Goal: Task Accomplishment & Management: Complete application form

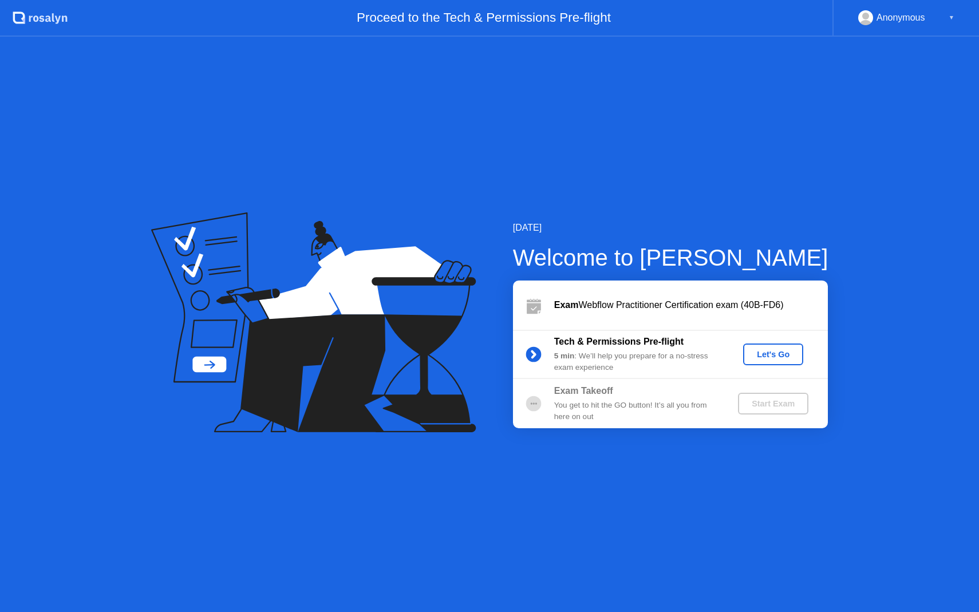
click at [629, 343] on b "Tech & Permissions Pre-flight" at bounding box center [618, 342] width 129 height 10
click at [764, 350] on div "Let's Go" at bounding box center [773, 354] width 51 height 9
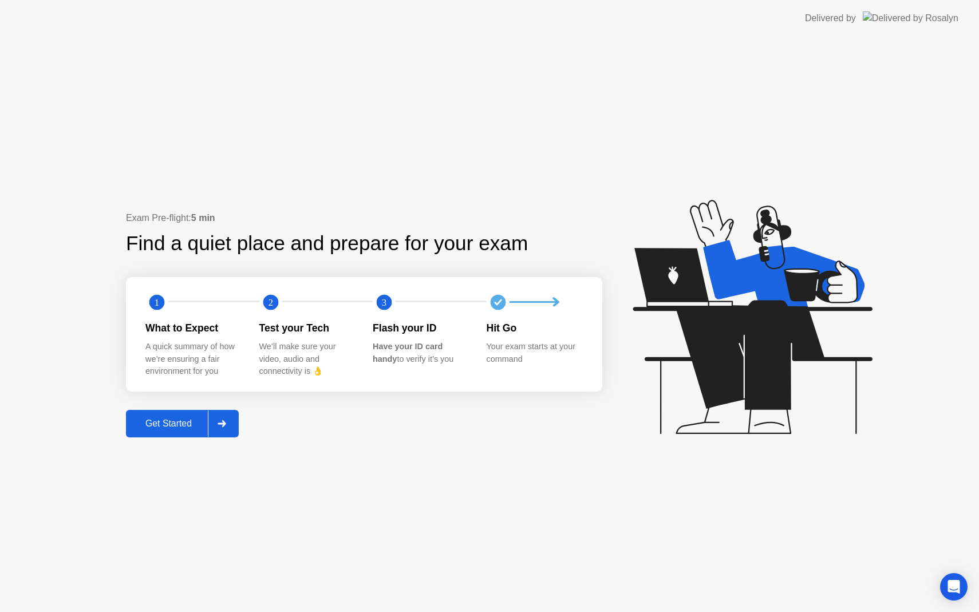
click at [166, 419] on div "Get Started" at bounding box center [168, 424] width 78 height 10
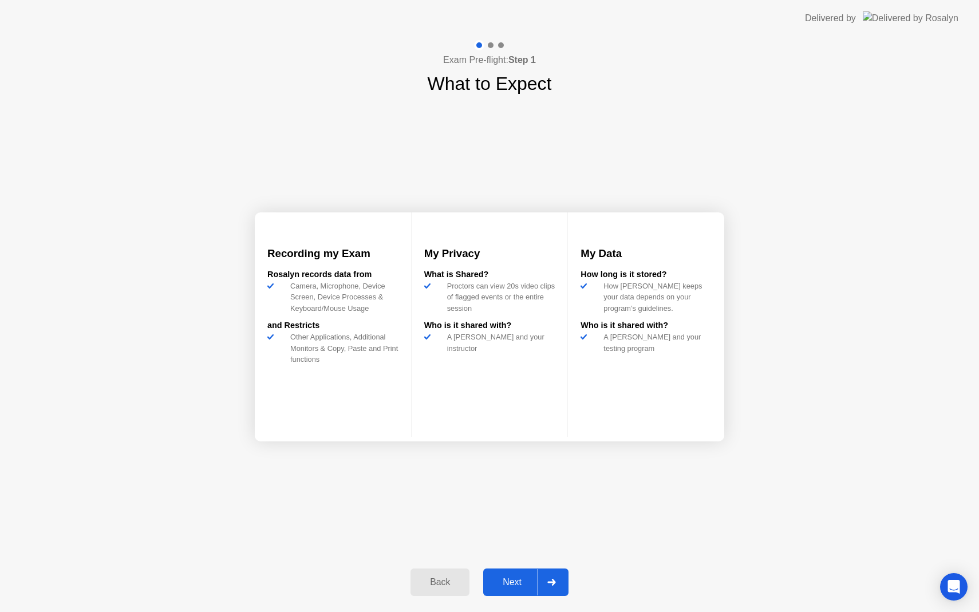
drag, startPoint x: 311, startPoint y: 360, endPoint x: 347, endPoint y: 360, distance: 36.1
click at [347, 360] on div "Other Applications, Additional Monitors & Copy, Paste and Print functions" at bounding box center [342, 348] width 113 height 33
click at [332, 360] on div "Other Applications, Additional Monitors & Copy, Paste and Print functions" at bounding box center [342, 348] width 113 height 33
click at [456, 295] on div "Proctors can view 20s video clips of flagged events or the entire session" at bounding box center [499, 297] width 113 height 33
click at [508, 577] on div "Next" at bounding box center [512, 582] width 51 height 10
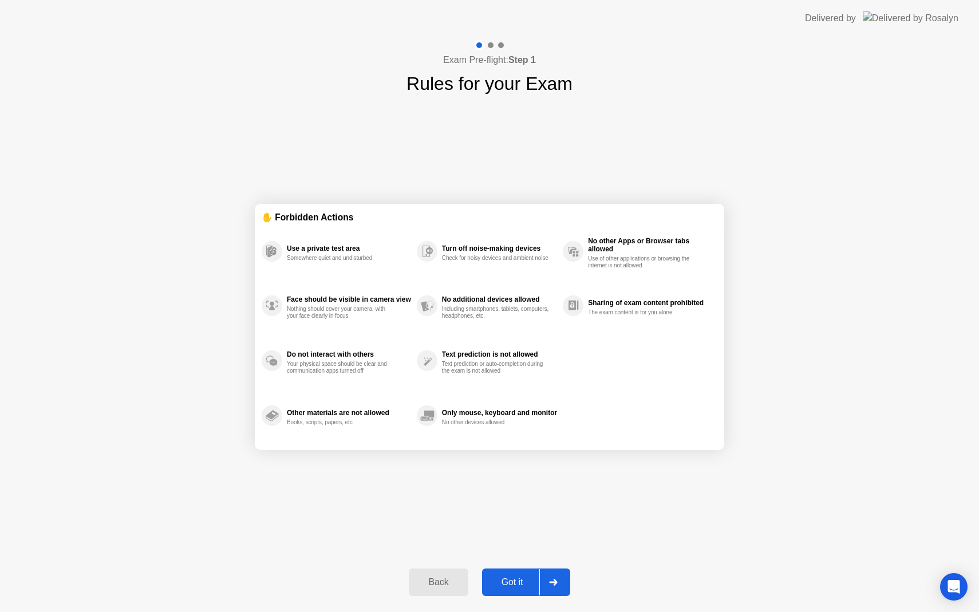
click at [531, 585] on div "Got it" at bounding box center [513, 582] width 54 height 10
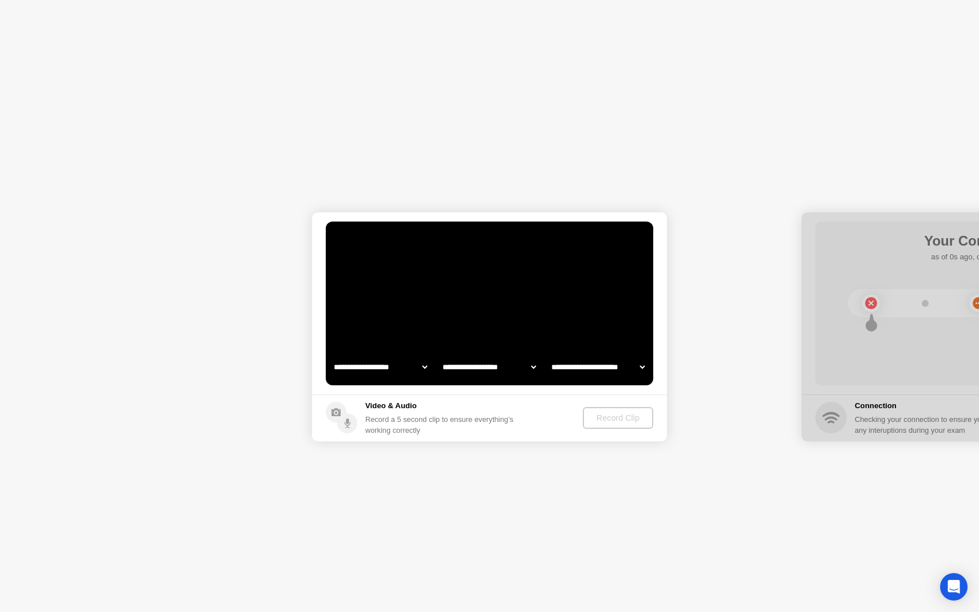
select select "**********"
select select "*******"
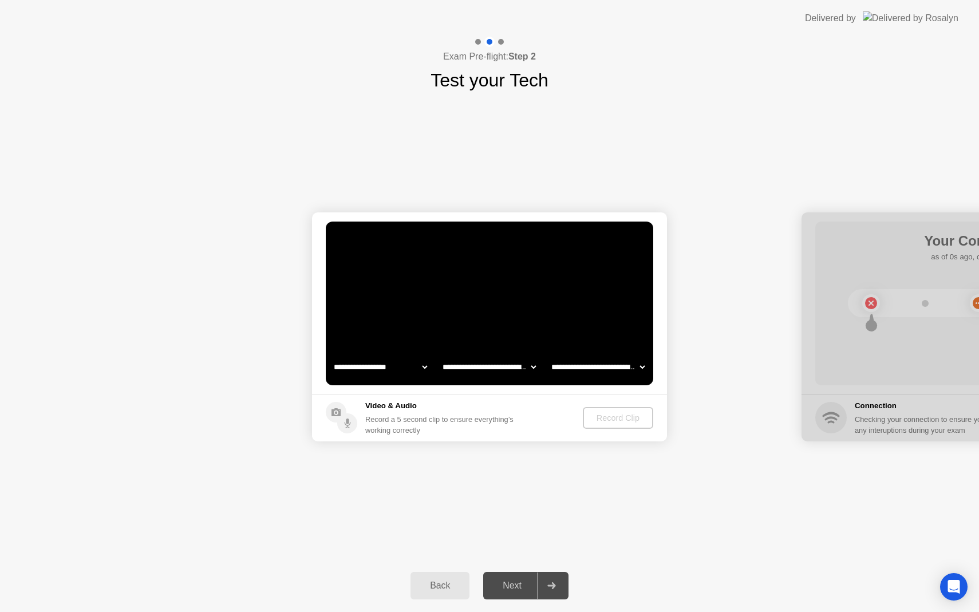
click at [388, 366] on select "**********" at bounding box center [381, 367] width 98 height 23
select select "**********"
click at [484, 366] on select "**********" at bounding box center [489, 367] width 98 height 23
click at [583, 370] on select "**********" at bounding box center [598, 367] width 98 height 23
click at [609, 413] on div "Record Clip" at bounding box center [618, 417] width 61 height 9
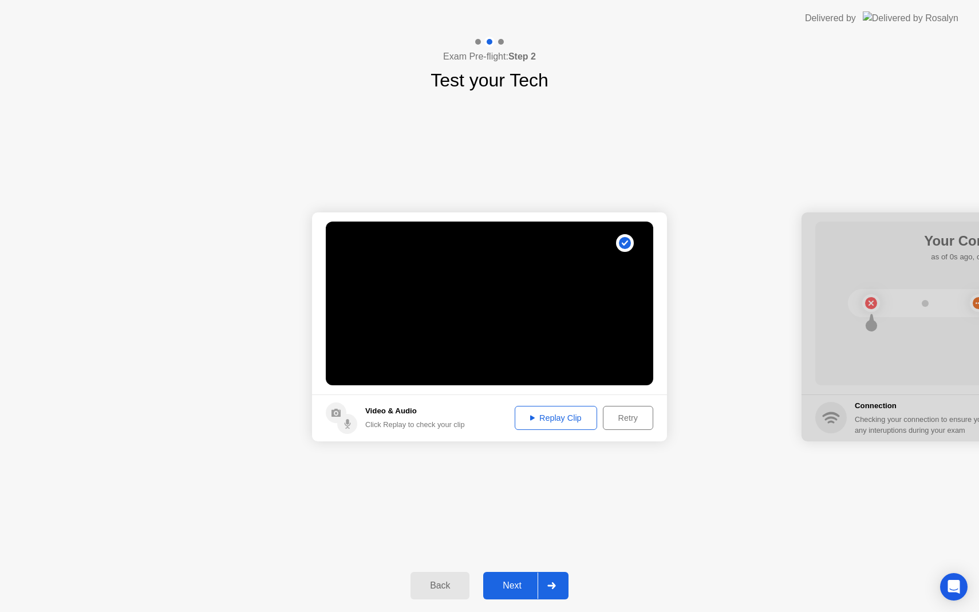
click at [566, 426] on button "Replay Clip" at bounding box center [556, 418] width 82 height 24
click at [509, 586] on div "Next" at bounding box center [512, 586] width 51 height 10
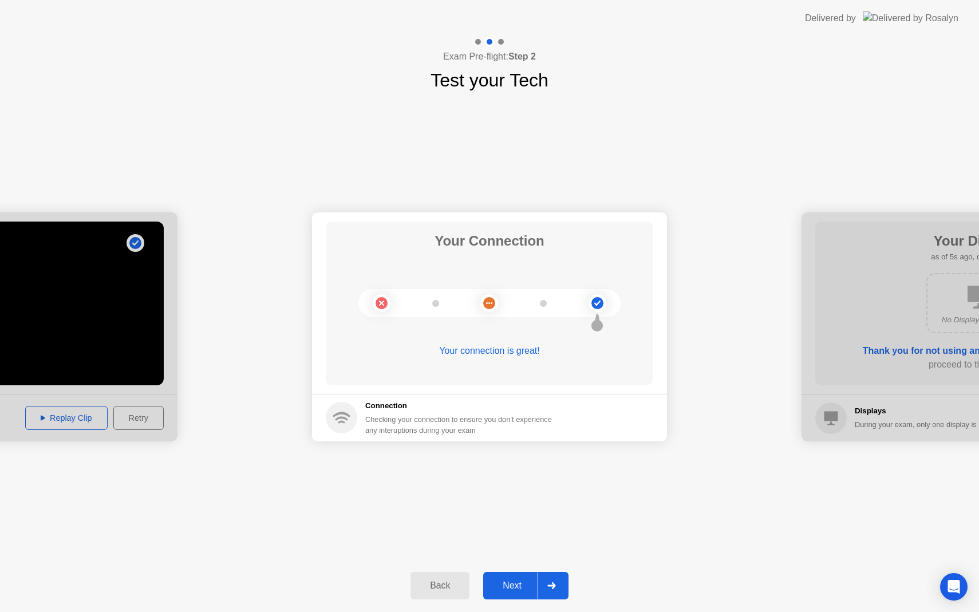
click at [511, 587] on div "Next" at bounding box center [512, 586] width 51 height 10
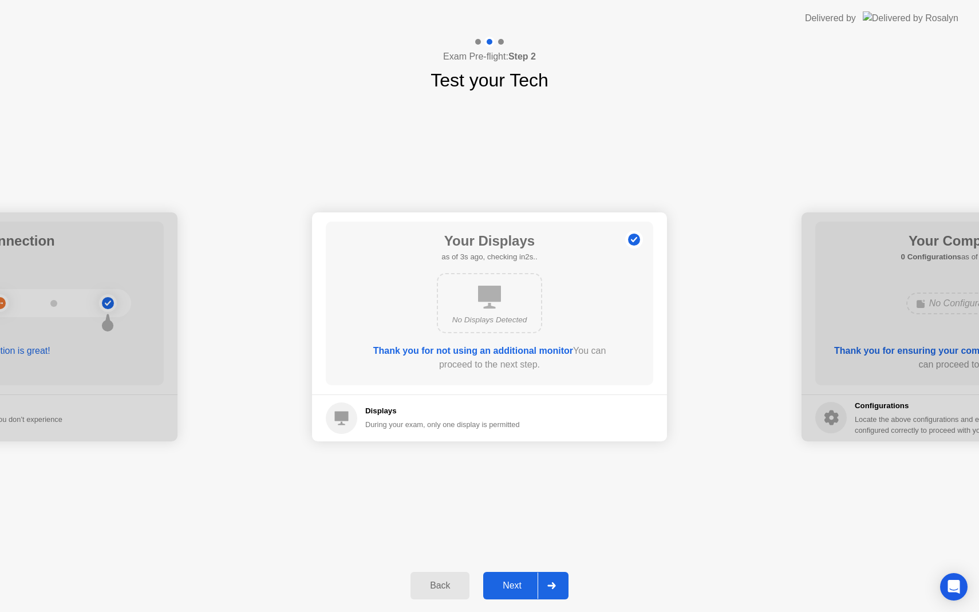
click at [511, 581] on div "Next" at bounding box center [512, 586] width 51 height 10
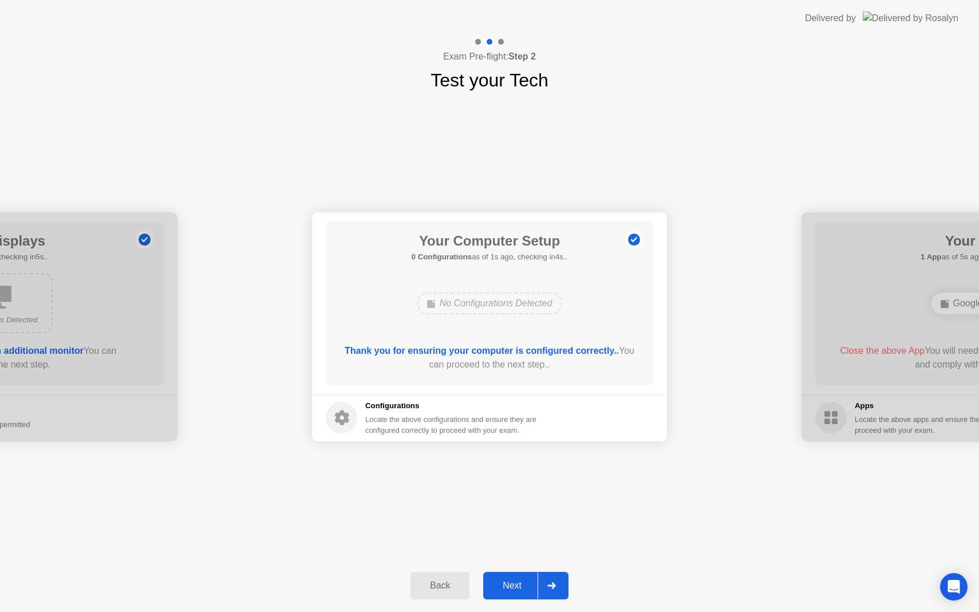
click at [518, 577] on button "Next" at bounding box center [525, 585] width 85 height 27
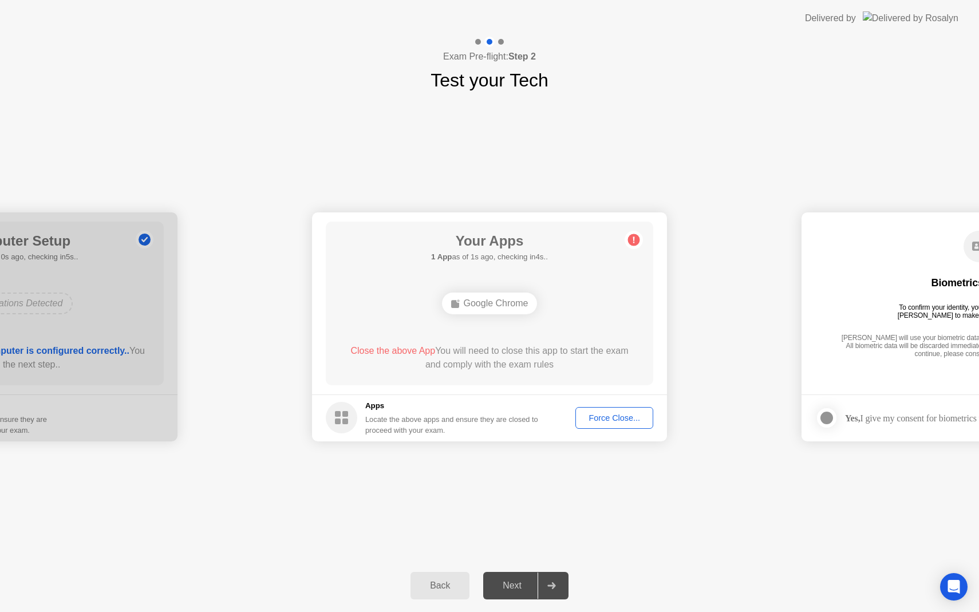
click at [492, 357] on div "Close the above App You will need to close this app to start the exam and compl…" at bounding box center [489, 357] width 295 height 27
click at [499, 349] on div "Close the above App You will need to close this app to start the exam and compl…" at bounding box center [489, 357] width 295 height 27
click at [484, 302] on div "Google Chrome" at bounding box center [490, 304] width 96 height 22
click at [612, 417] on footer "Apps Locate the above apps and ensure they are closed to proceed with your exam…" at bounding box center [489, 417] width 355 height 47
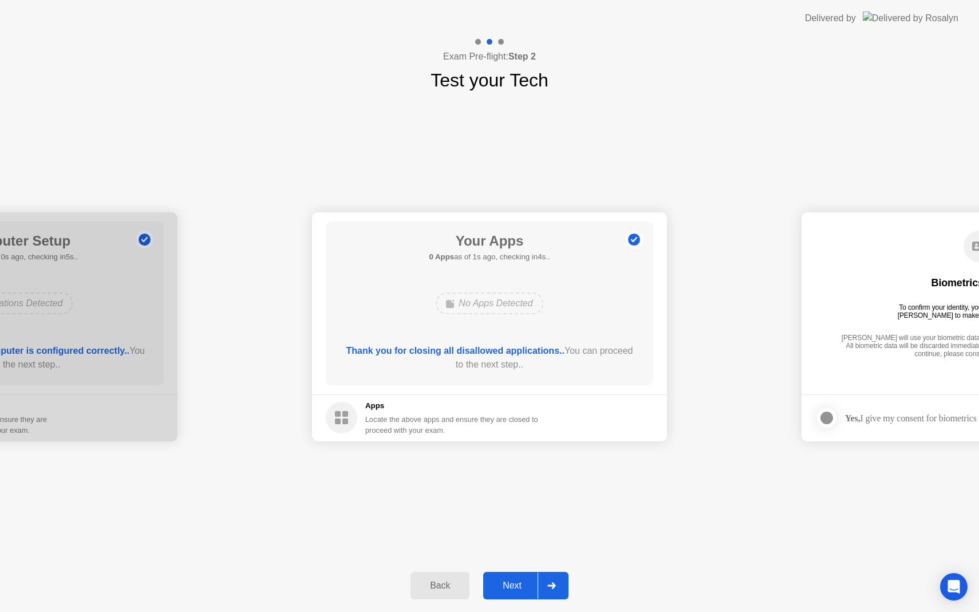
click at [517, 591] on div "Next" at bounding box center [512, 586] width 51 height 10
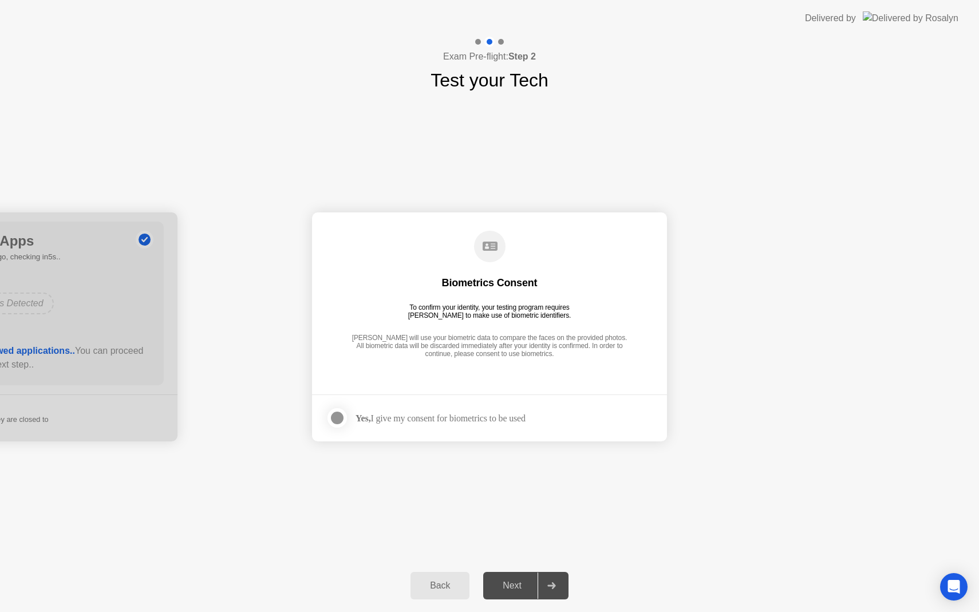
click at [513, 582] on div "Next" at bounding box center [512, 586] width 51 height 10
click at [337, 414] on div at bounding box center [337, 418] width 14 height 14
click at [513, 582] on div "Next" at bounding box center [512, 586] width 51 height 10
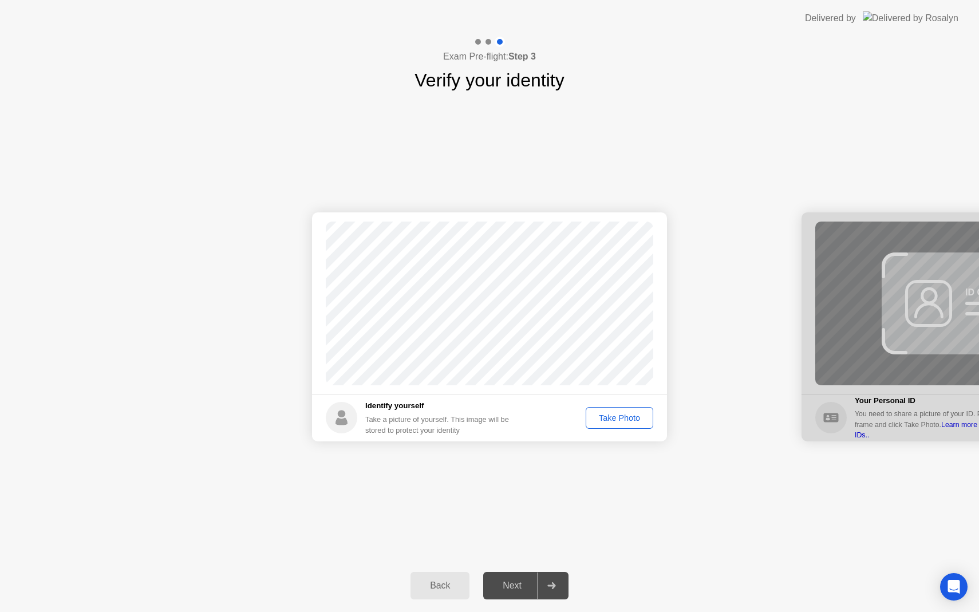
click at [618, 419] on div "Take Photo" at bounding box center [620, 417] width 60 height 9
click at [511, 590] on div "Next" at bounding box center [512, 586] width 51 height 10
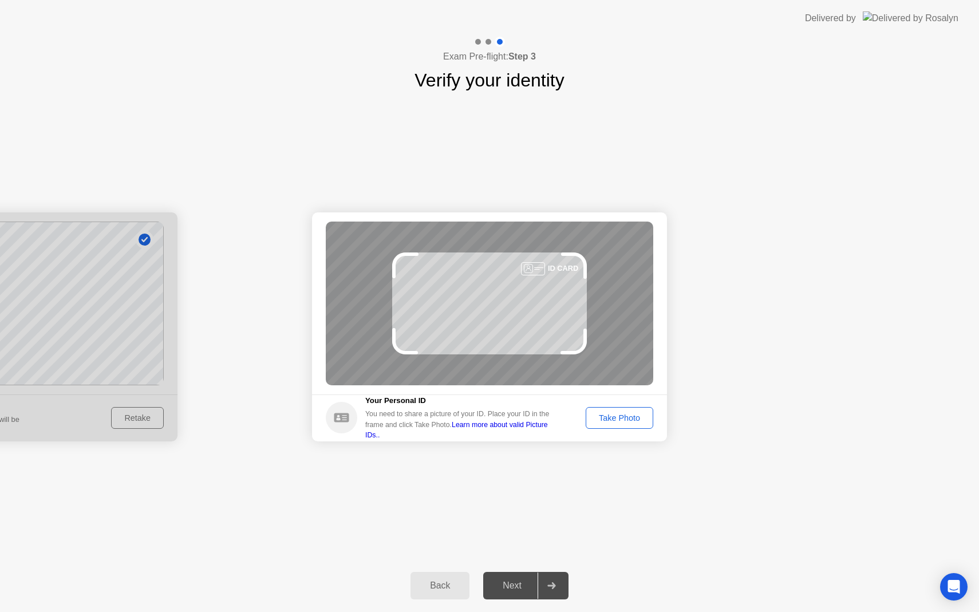
click at [634, 420] on div "Take Photo" at bounding box center [620, 417] width 60 height 9
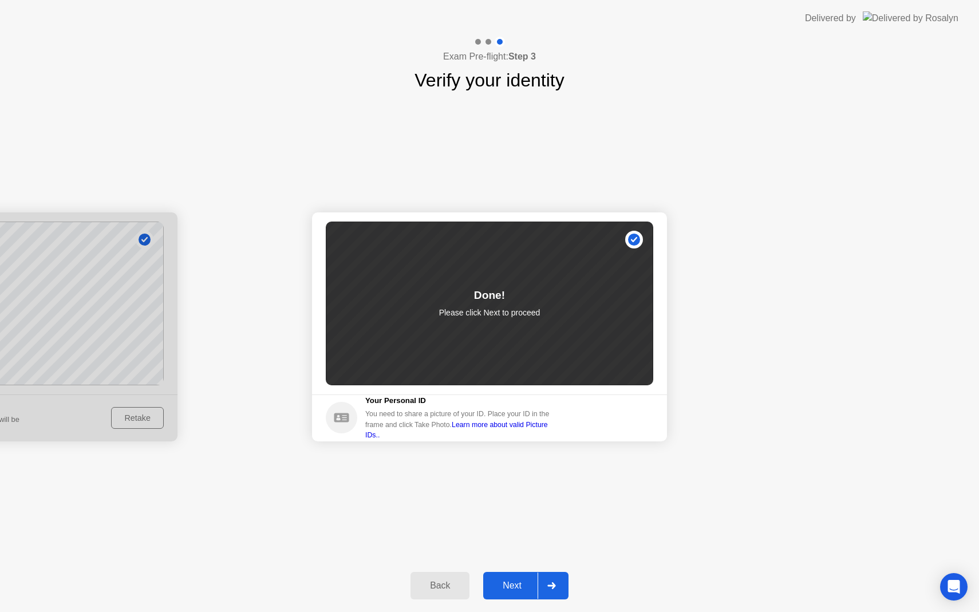
click at [501, 587] on div "Next" at bounding box center [512, 586] width 51 height 10
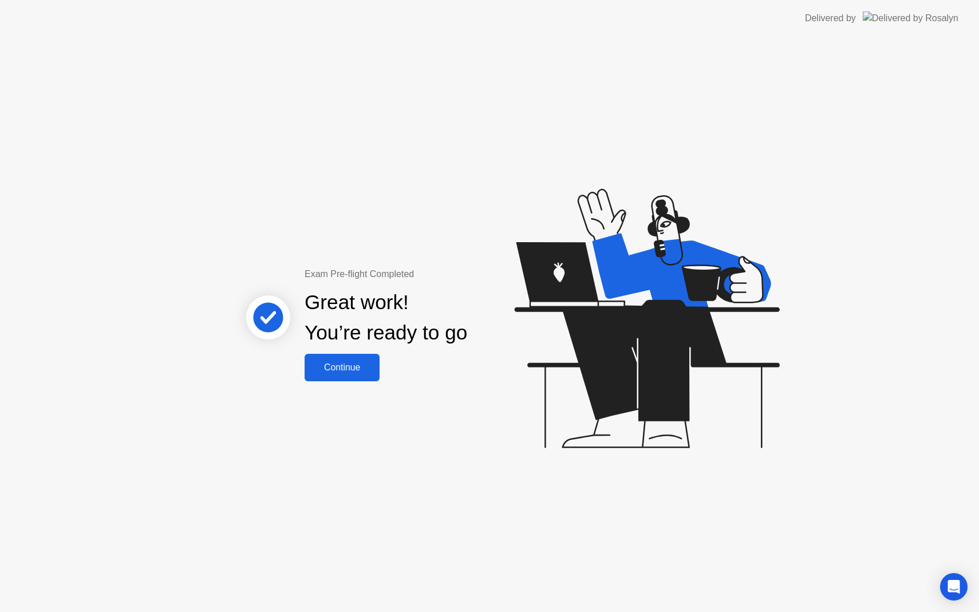
click at [349, 365] on div "Continue" at bounding box center [342, 367] width 68 height 10
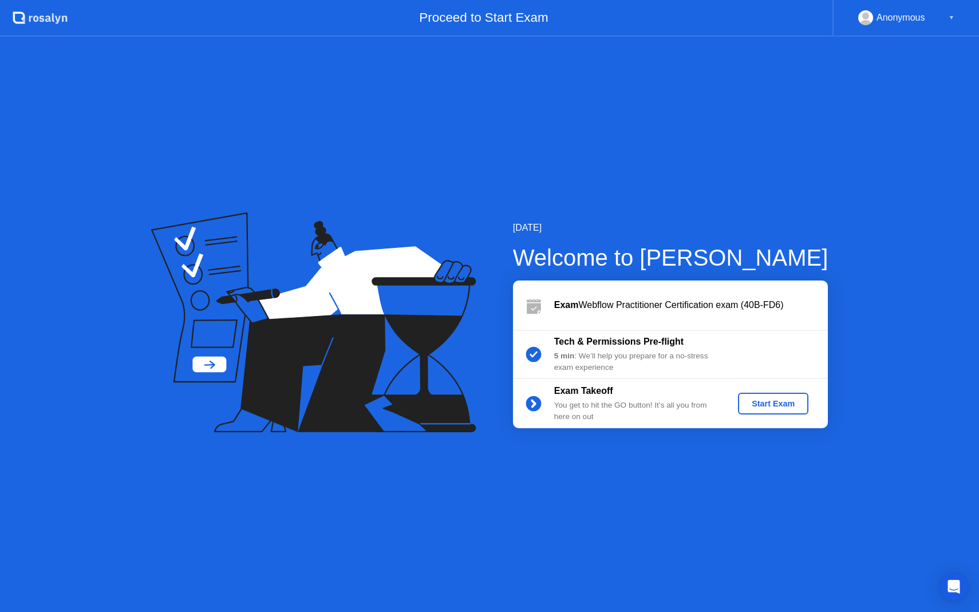
click at [783, 402] on div "Start Exam" at bounding box center [773, 403] width 61 height 9
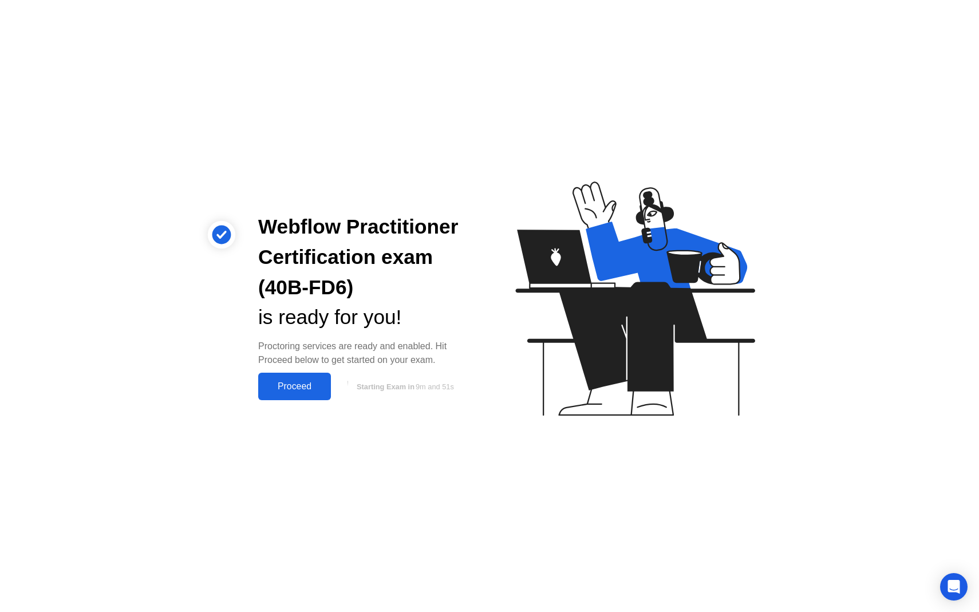
click at [282, 385] on div "Proceed" at bounding box center [295, 386] width 66 height 10
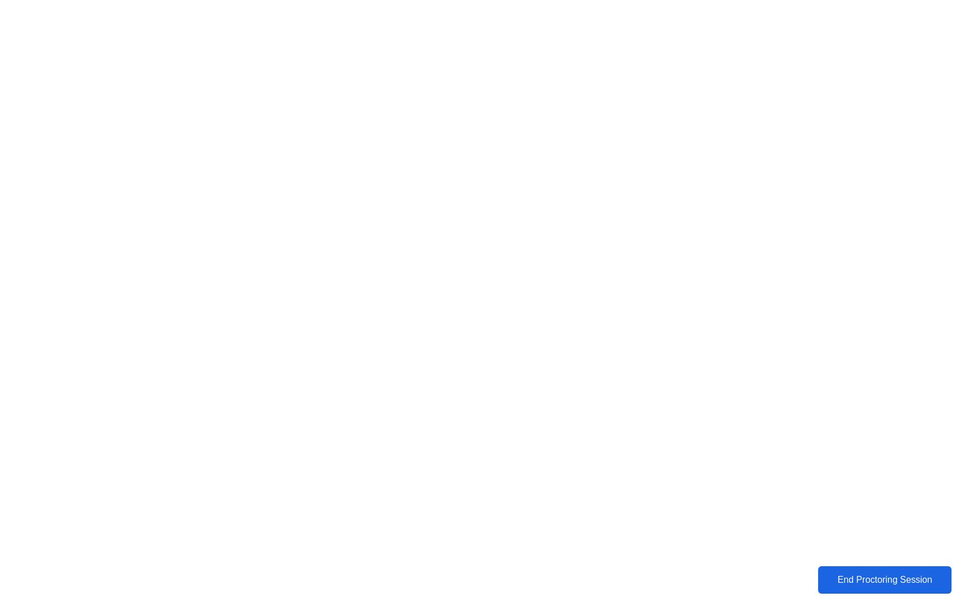
click at [843, 572] on button "End Proctoring Session" at bounding box center [884, 580] width 139 height 29
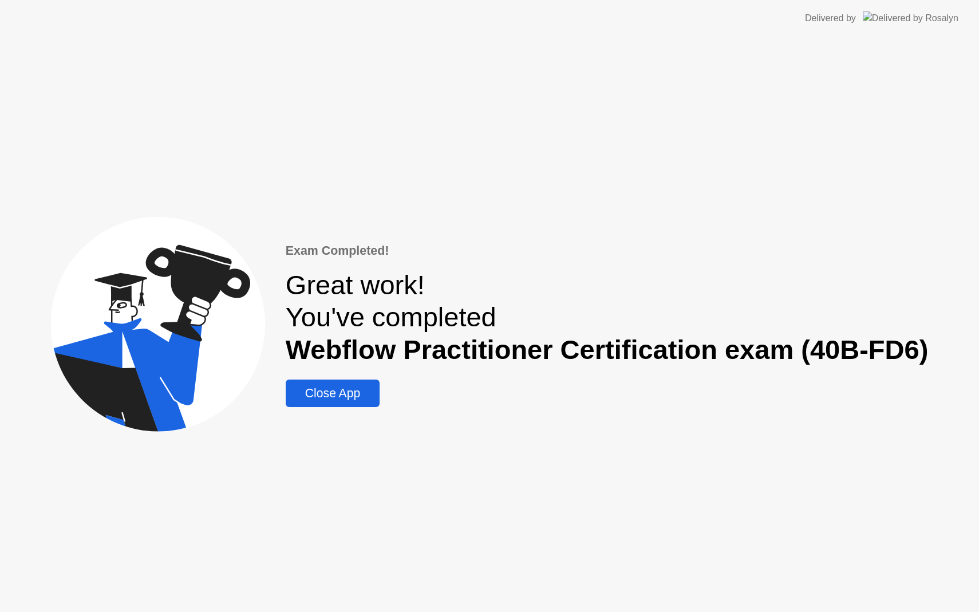
click at [352, 392] on div "Close App" at bounding box center [332, 393] width 87 height 14
